Goal: Information Seeking & Learning: Learn about a topic

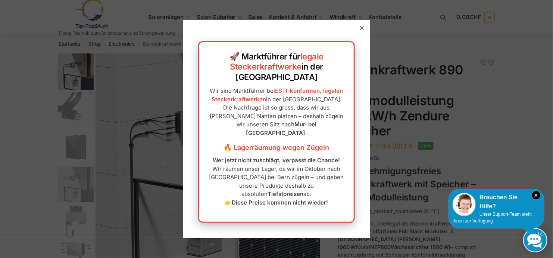
drag, startPoint x: 289, startPoint y: 70, endPoint x: 65, endPoint y: 65, distance: 223.7
drag, startPoint x: 65, startPoint y: 65, endPoint x: 39, endPoint y: 10, distance: 60.6
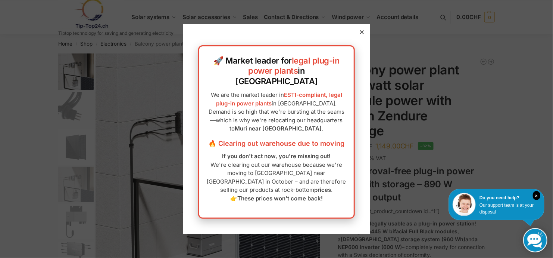
click at [360, 34] on icon at bounding box center [362, 32] width 4 height 4
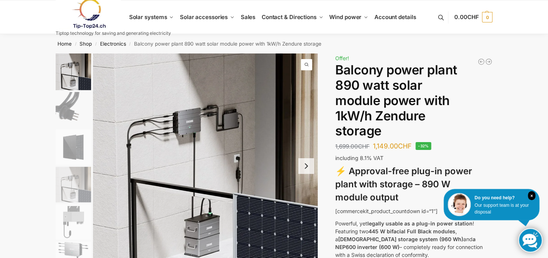
scroll to position [74, 0]
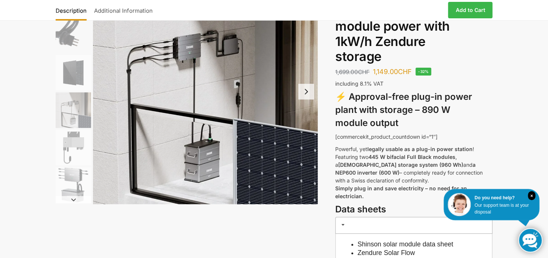
click at [72, 68] on img "3 / 6" at bounding box center [73, 72] width 35 height 35
click at [69, 105] on img "4 / 6" at bounding box center [73, 109] width 35 height 35
click at [68, 127] on img "4 / 6" at bounding box center [73, 109] width 35 height 35
click at [68, 148] on img "5 / 6" at bounding box center [73, 147] width 35 height 35
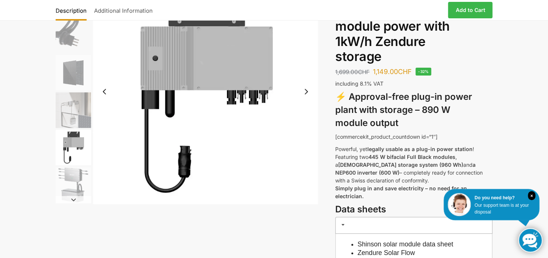
click at [67, 178] on img "6 / 6" at bounding box center [73, 184] width 35 height 35
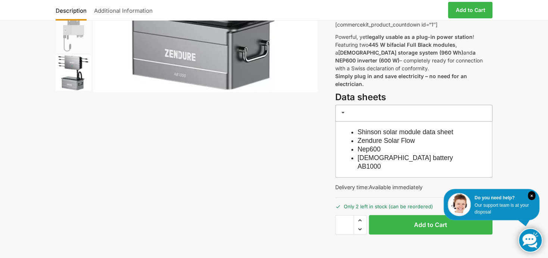
scroll to position [0, 0]
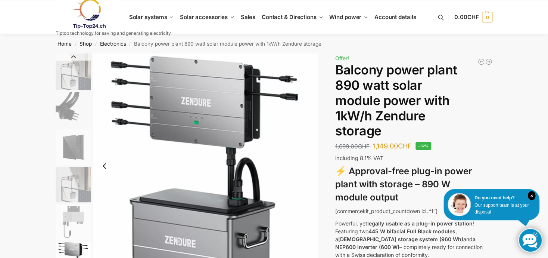
click at [74, 180] on img "4 / 6" at bounding box center [73, 184] width 35 height 35
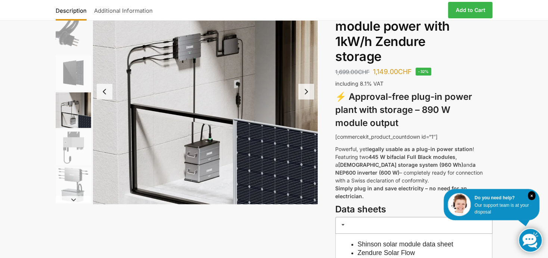
scroll to position [74, 0]
click at [70, 173] on img "6 / 6" at bounding box center [73, 184] width 35 height 35
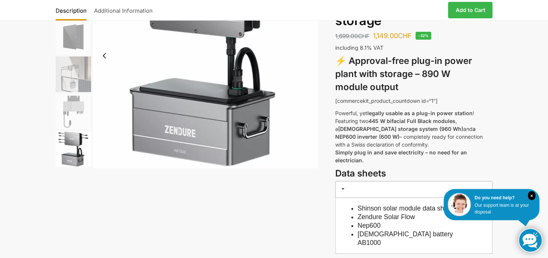
scroll to position [143, 0]
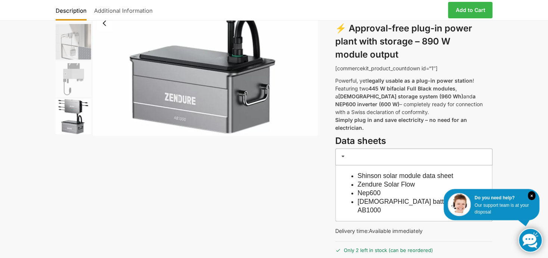
click at [373, 180] on font "Zendure Solar Flow" at bounding box center [387, 183] width 58 height 7
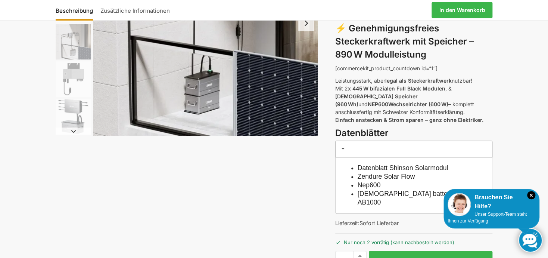
click at [364, 164] on link "Datenblatt Shinson Solarmodul" at bounding box center [403, 167] width 91 height 7
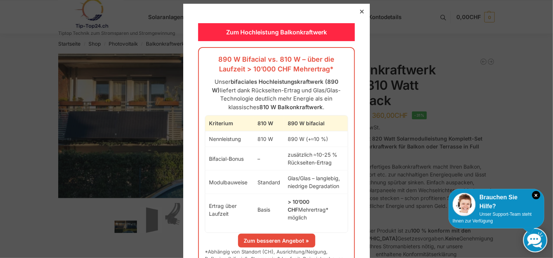
click at [356, 15] on div "Zum Hochleistung Balkonkraftwerk 890 W Bifacial vs. 810 W – über die Laufzeit >…" at bounding box center [276, 148] width 187 height 288
drag, startPoint x: 243, startPoint y: 82, endPoint x: 91, endPoint y: 5, distance: 169.5
drag, startPoint x: 91, startPoint y: 5, endPoint x: 34, endPoint y: 3, distance: 57.5
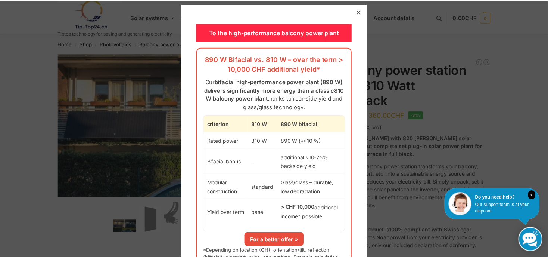
scroll to position [40, 0]
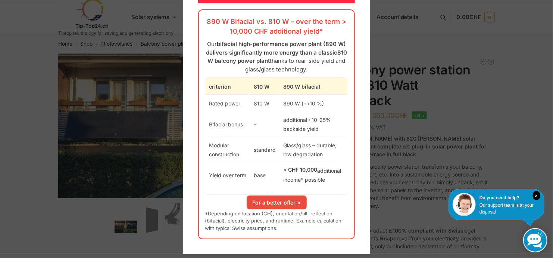
click at [393, 199] on div at bounding box center [276, 129] width 553 height 258
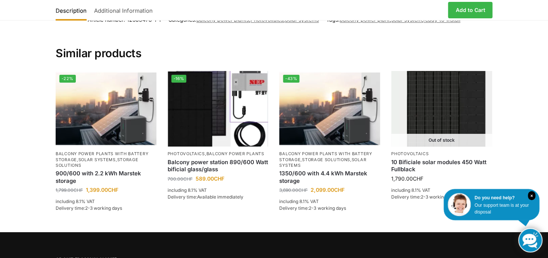
scroll to position [1182, 0]
